Goal: Find specific page/section: Find specific page/section

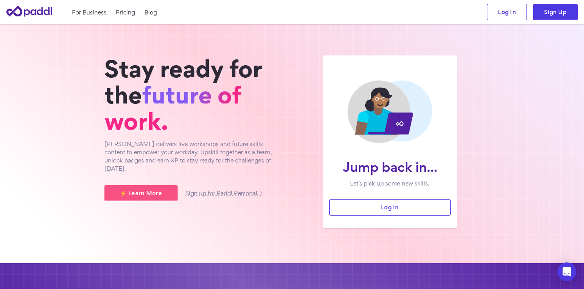
scroll to position [215, 0]
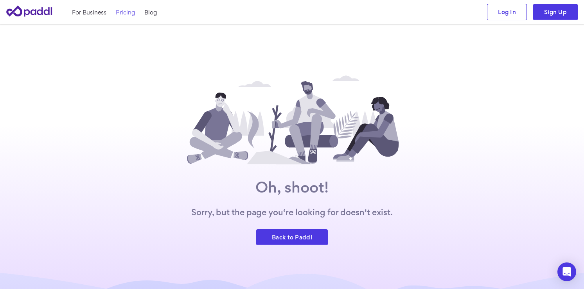
click at [126, 10] on link "Pricing" at bounding box center [125, 12] width 19 height 8
